Goal: Transaction & Acquisition: Download file/media

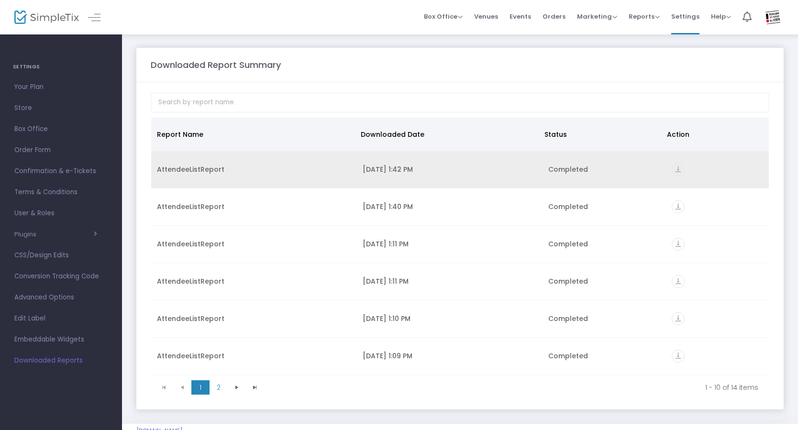
click at [209, 171] on div "AttendeeListReport" at bounding box center [254, 170] width 194 height 10
click at [291, 171] on div "AttendeeListReport" at bounding box center [254, 170] width 194 height 10
click at [675, 169] on icon "vertical_align_bottom" at bounding box center [678, 169] width 13 height 13
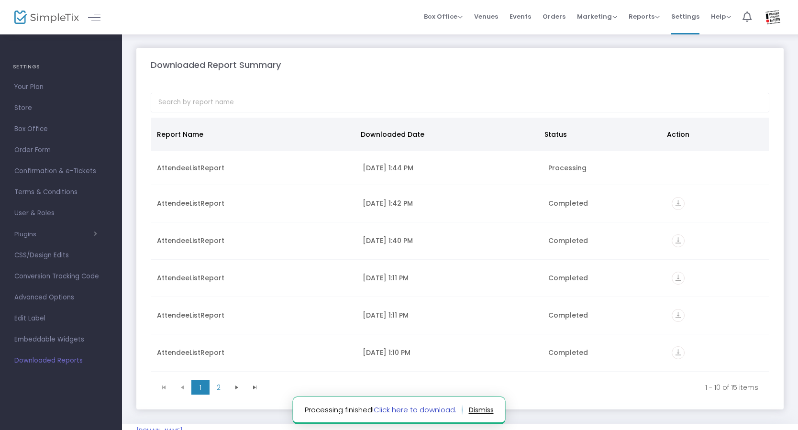
click at [438, 412] on link "Click here to download." at bounding box center [415, 410] width 83 height 10
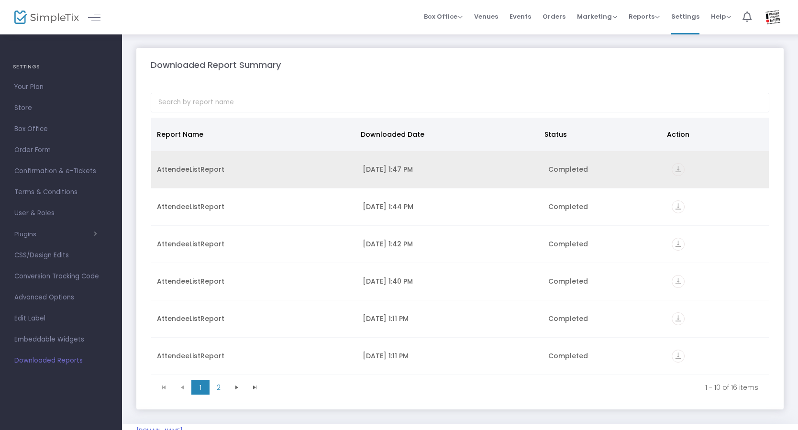
click at [674, 169] on icon "vertical_align_bottom" at bounding box center [678, 169] width 13 height 13
